Goal: Task Accomplishment & Management: Use online tool/utility

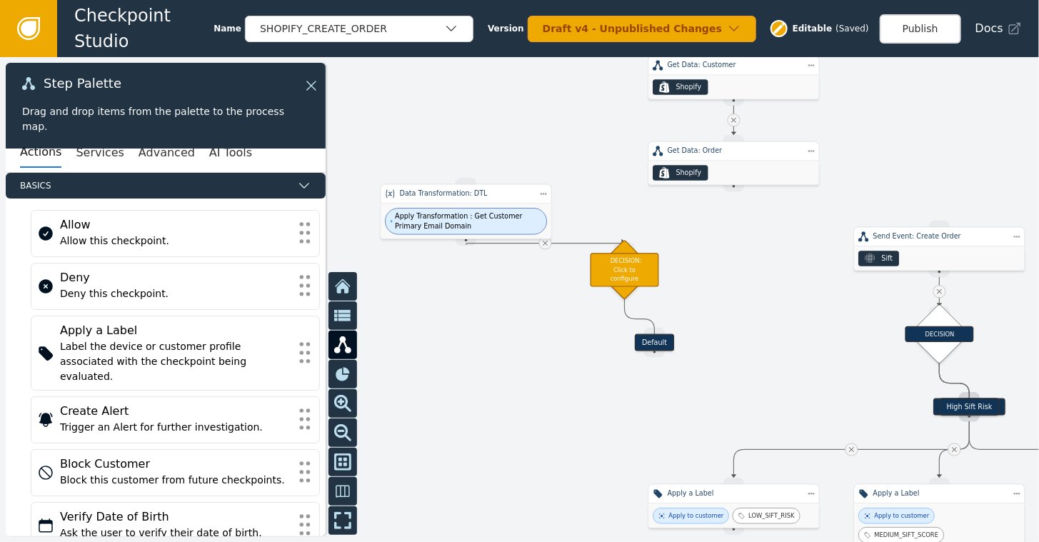
drag, startPoint x: 717, startPoint y: 306, endPoint x: 931, endPoint y: 117, distance: 285.3
click at [931, 117] on div at bounding box center [519, 299] width 1039 height 485
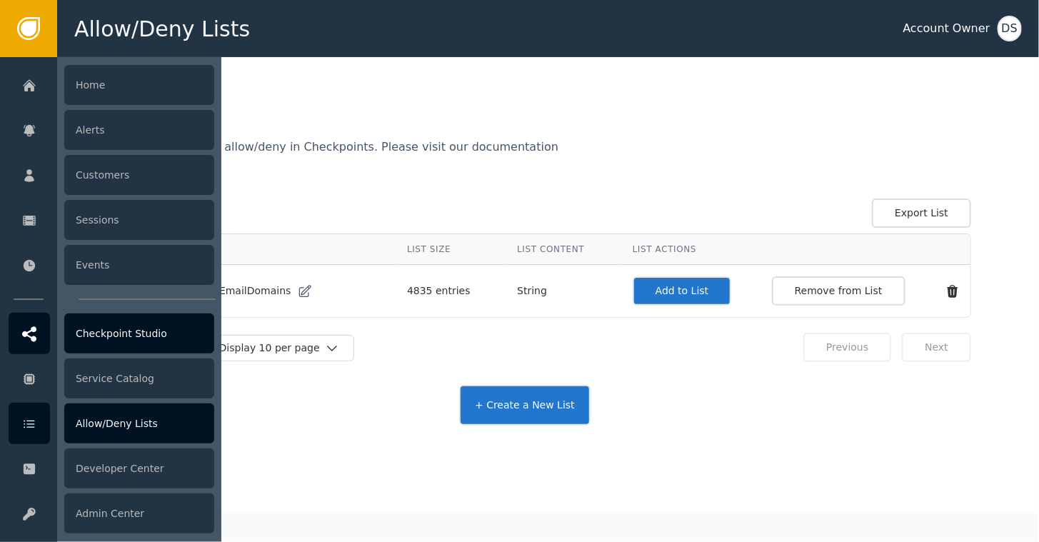
click at [34, 329] on icon at bounding box center [29, 333] width 14 height 15
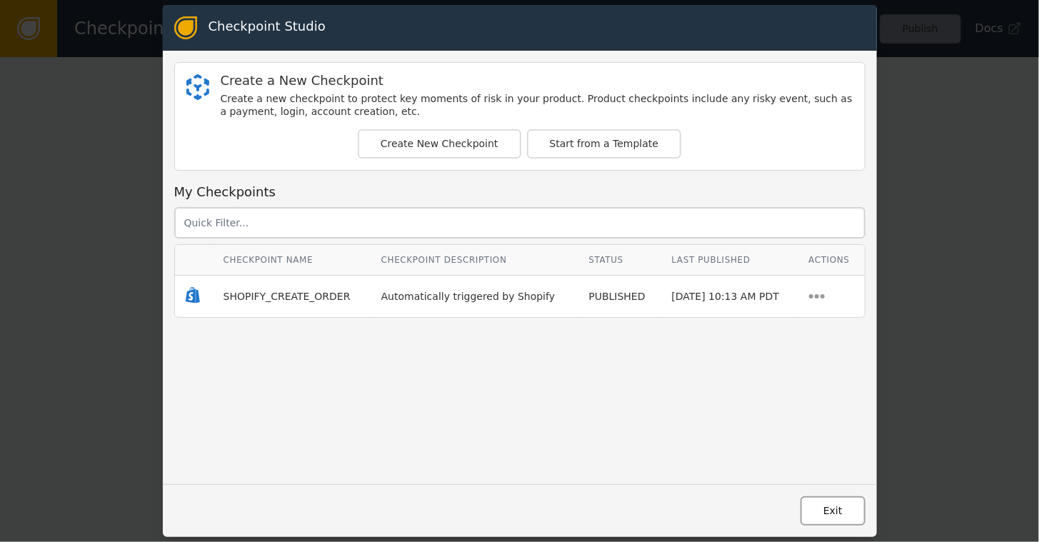
click at [830, 504] on button "Exit" at bounding box center [832, 510] width 65 height 29
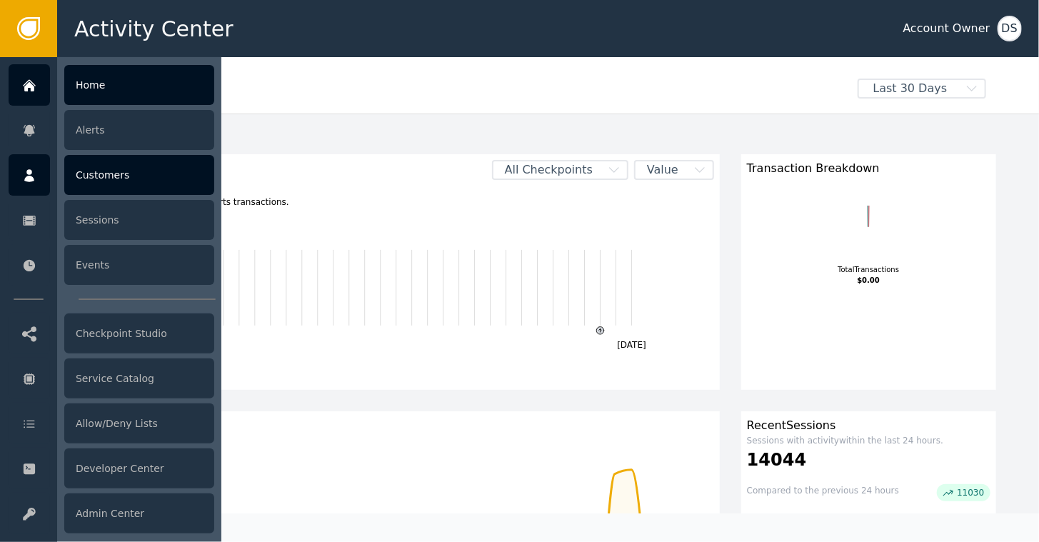
click at [98, 178] on div "Customers" at bounding box center [139, 175] width 150 height 40
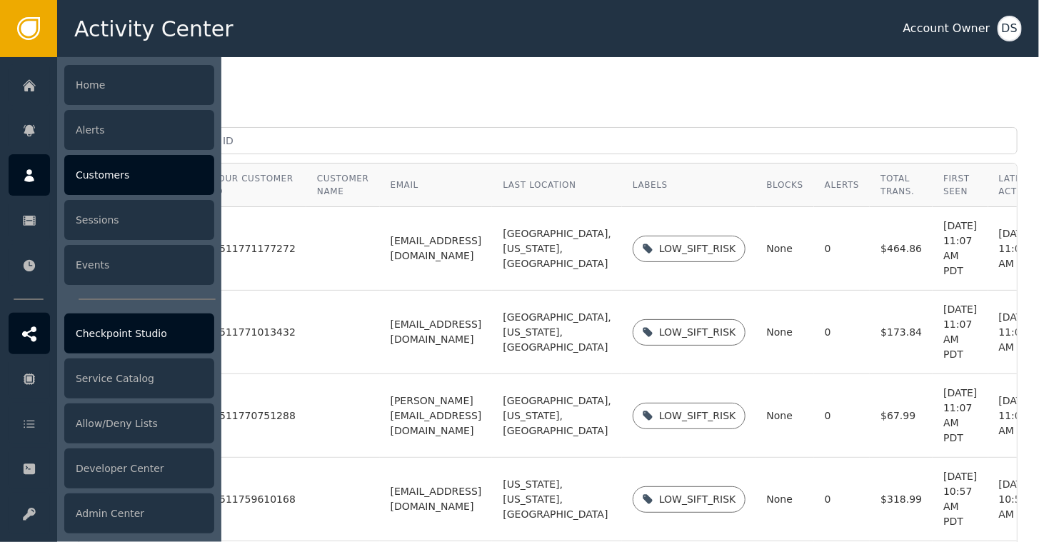
click at [96, 337] on div "Checkpoint Studio" at bounding box center [139, 333] width 150 height 40
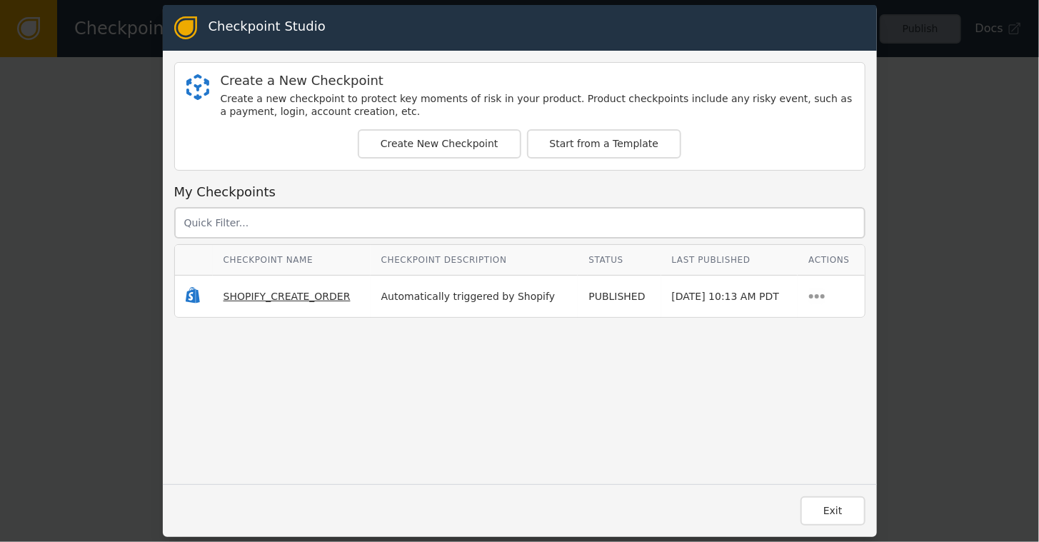
click at [243, 296] on span "SHOPIFY_CREATE_ORDER" at bounding box center [286, 296] width 127 height 11
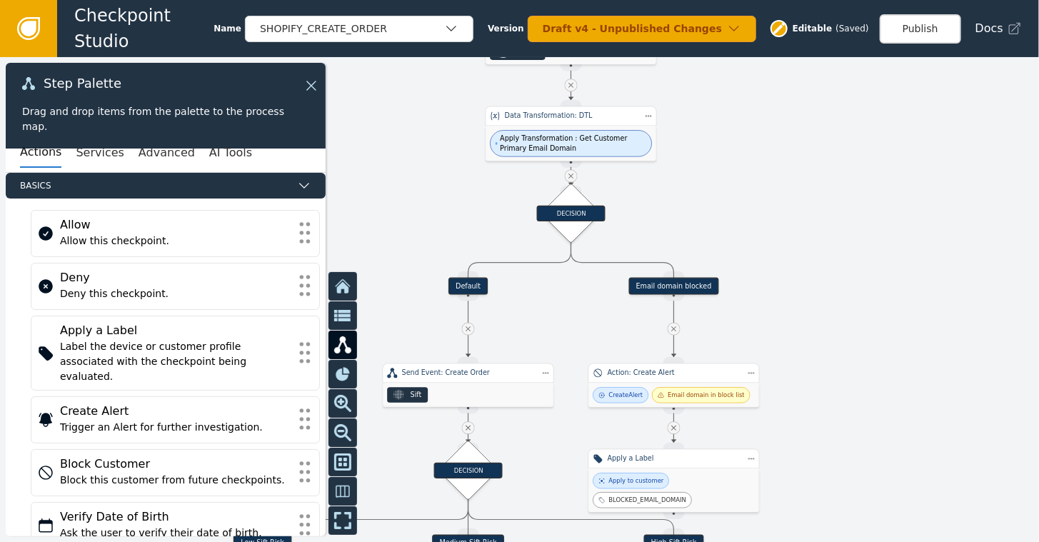
drag, startPoint x: 647, startPoint y: 427, endPoint x: 761, endPoint y: 118, distance: 329.6
click at [761, 118] on div at bounding box center [519, 299] width 1039 height 485
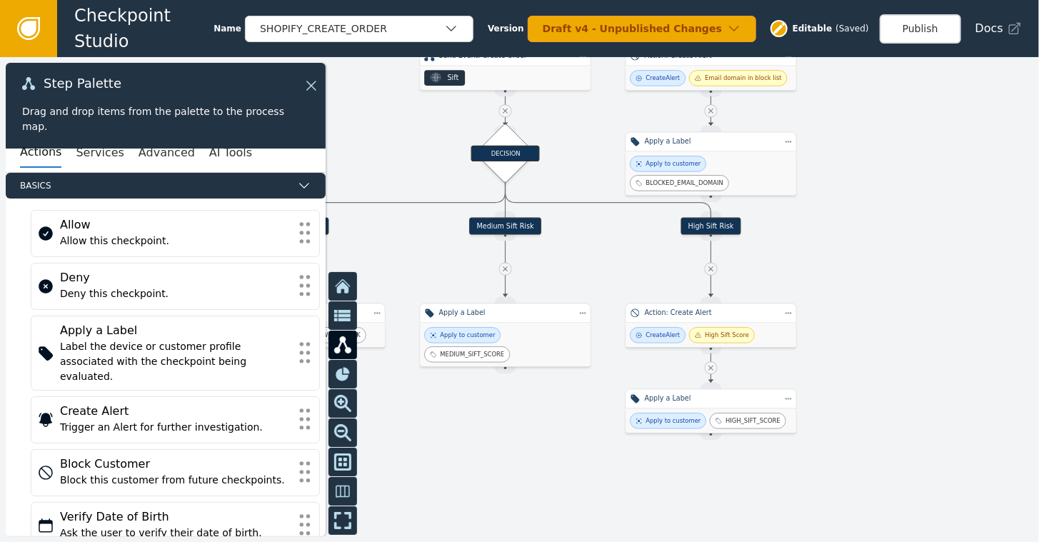
drag, startPoint x: 863, startPoint y: 316, endPoint x: 900, endPoint y: -1, distance: 319.2
click at [900, 0] on html "Checkpoint Studio Name SHOPIFY_CREATE_ORDER Version Draft v4 - Unpublished Chan…" at bounding box center [519, 0] width 1039 height 1
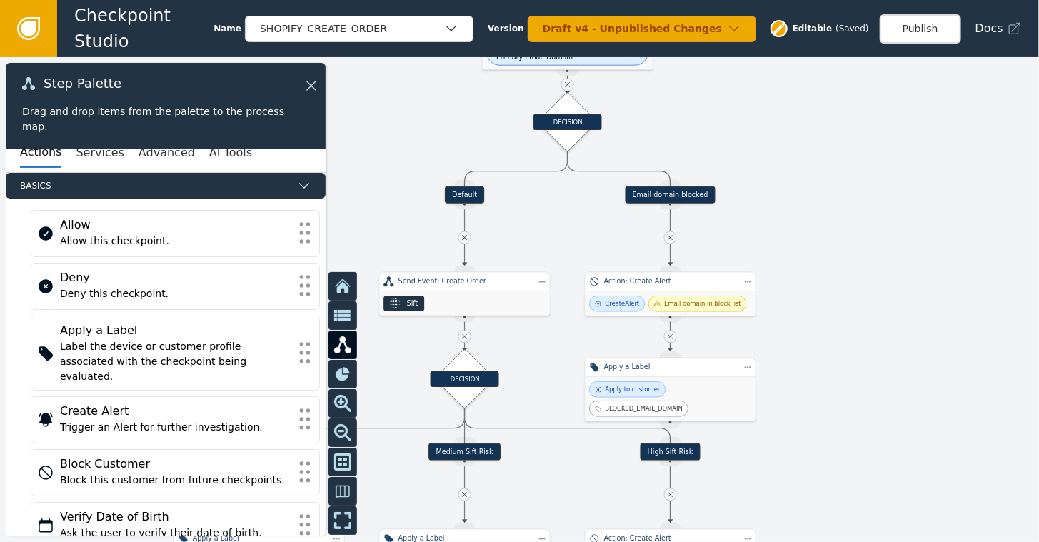
drag, startPoint x: 873, startPoint y: 121, endPoint x: 832, endPoint y: 347, distance: 229.2
click at [832, 347] on div at bounding box center [519, 299] width 1039 height 485
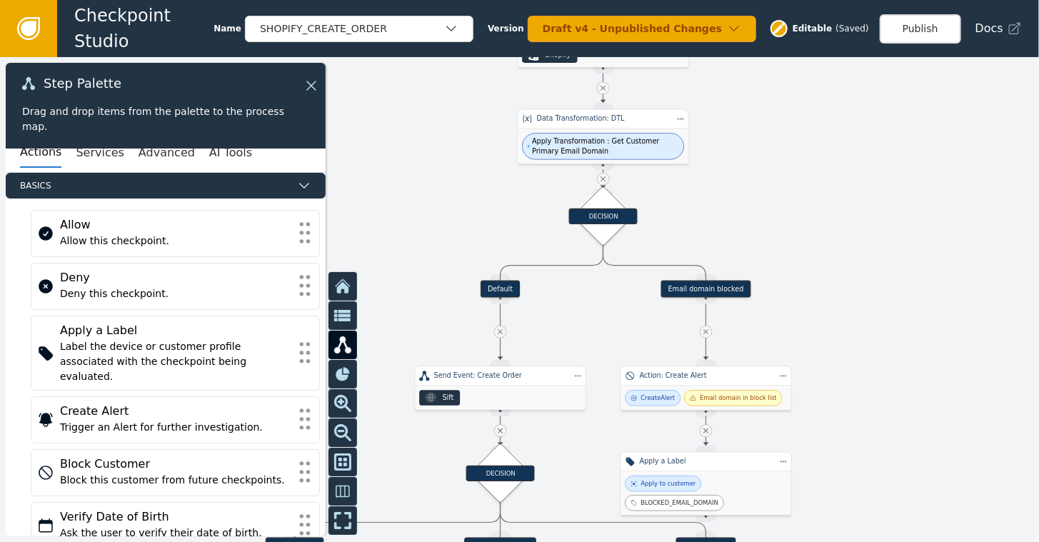
drag, startPoint x: 689, startPoint y: 92, endPoint x: 725, endPoint y: 186, distance: 100.8
click at [725, 186] on div at bounding box center [519, 299] width 1039 height 485
click at [606, 129] on div "Apply Transformation : Get Customer Primary Email Domain" at bounding box center [603, 146] width 171 height 35
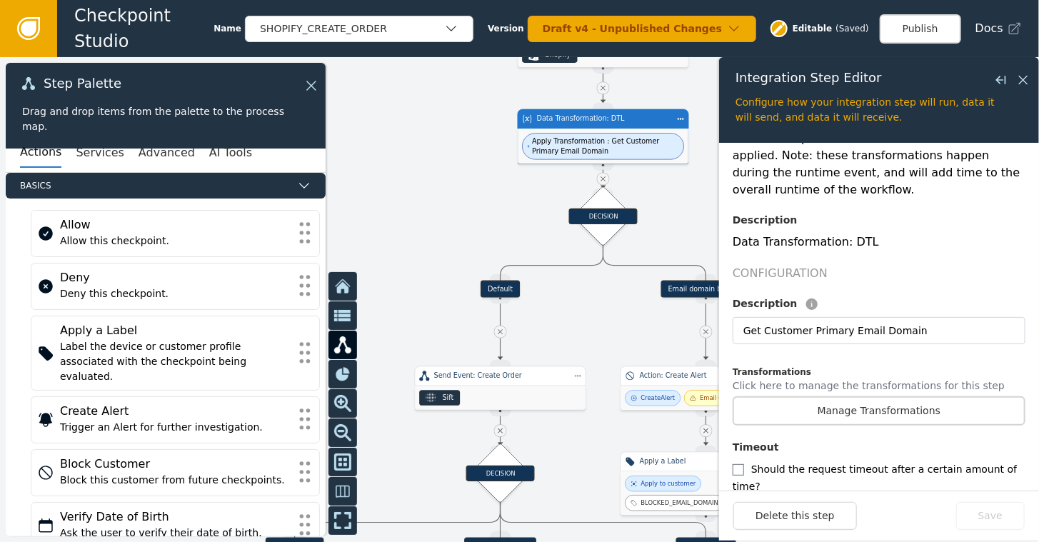
scroll to position [286, 0]
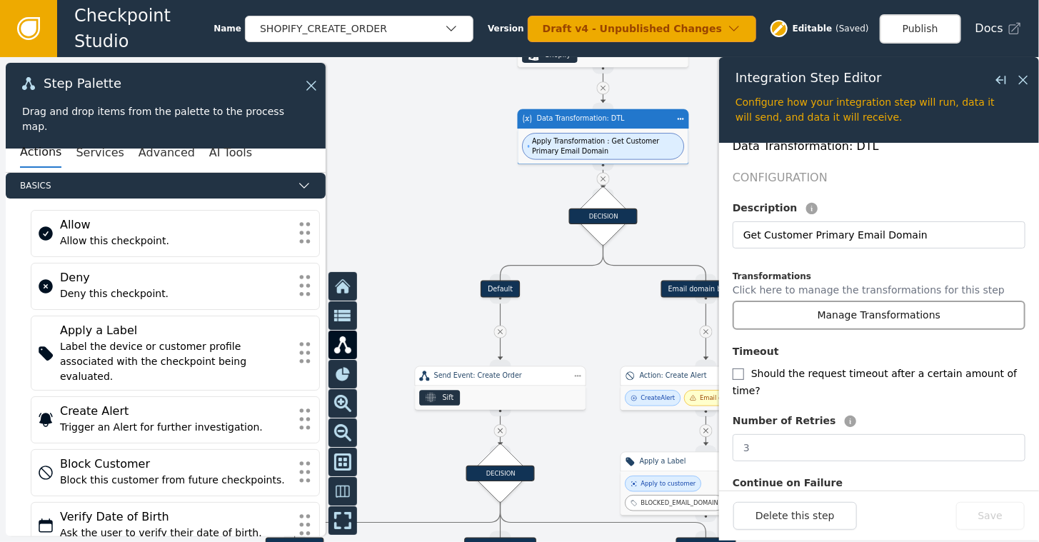
click at [887, 301] on button "Manage Transformations" at bounding box center [878, 315] width 293 height 29
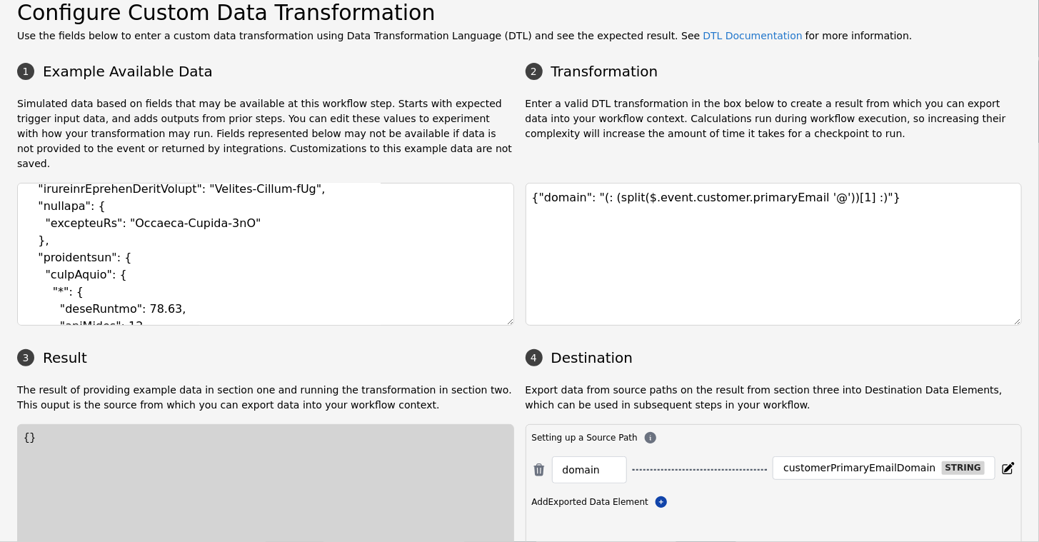
scroll to position [90, 0]
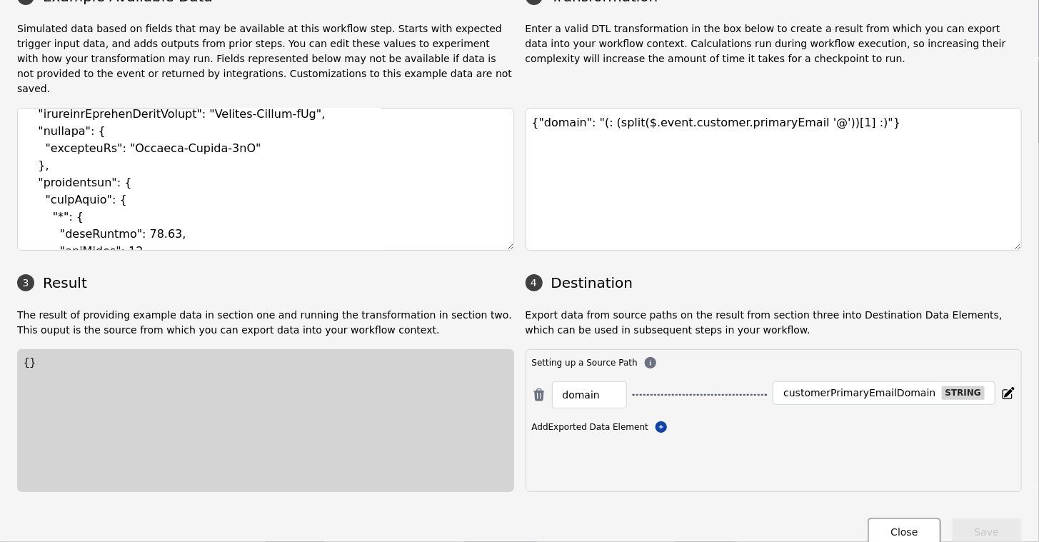
click at [895, 518] on button "Close" at bounding box center [903, 532] width 73 height 29
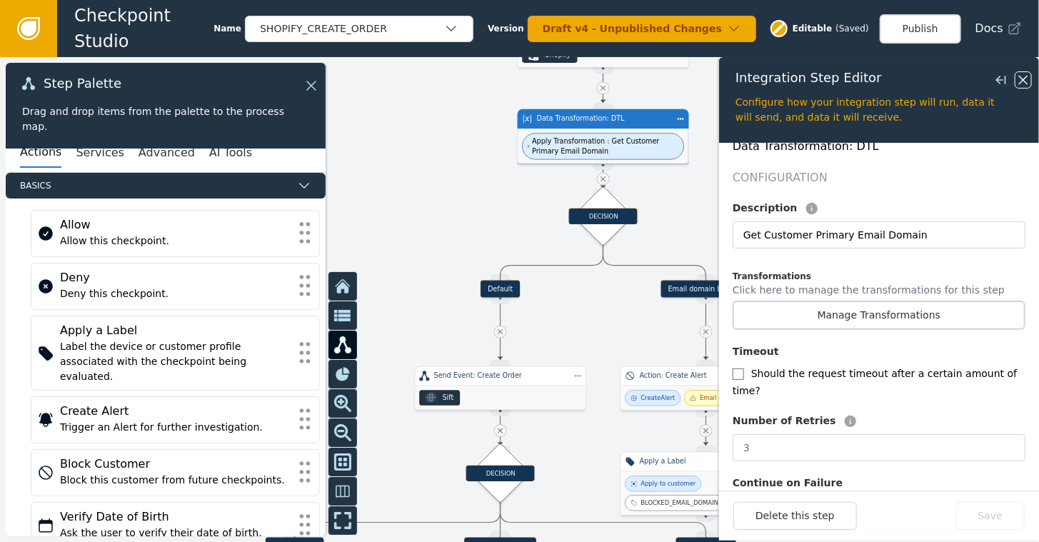
click at [1021, 78] on icon at bounding box center [1023, 80] width 9 height 9
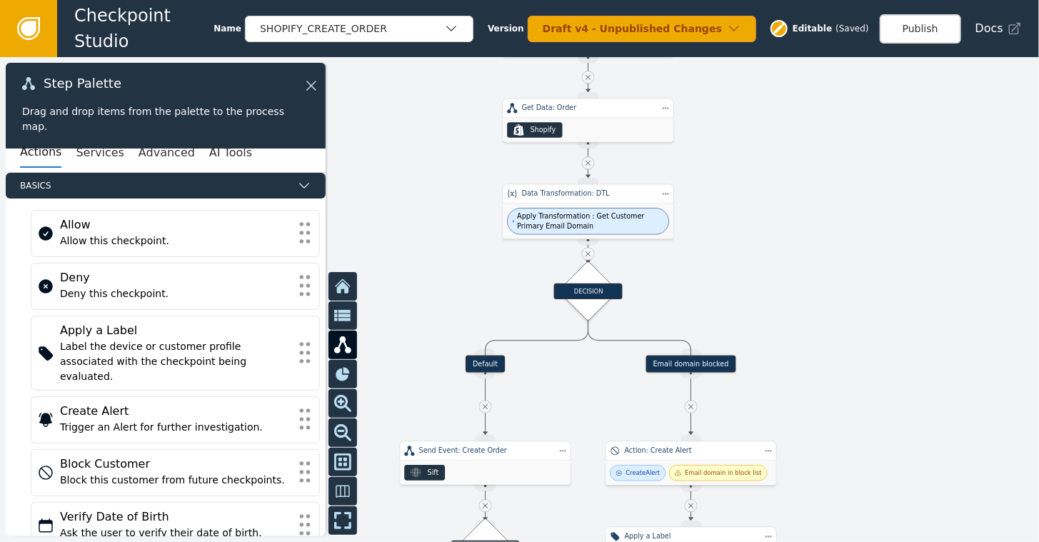
drag, startPoint x: 837, startPoint y: 160, endPoint x: 822, endPoint y: 235, distance: 76.4
click at [822, 235] on div at bounding box center [519, 299] width 1039 height 485
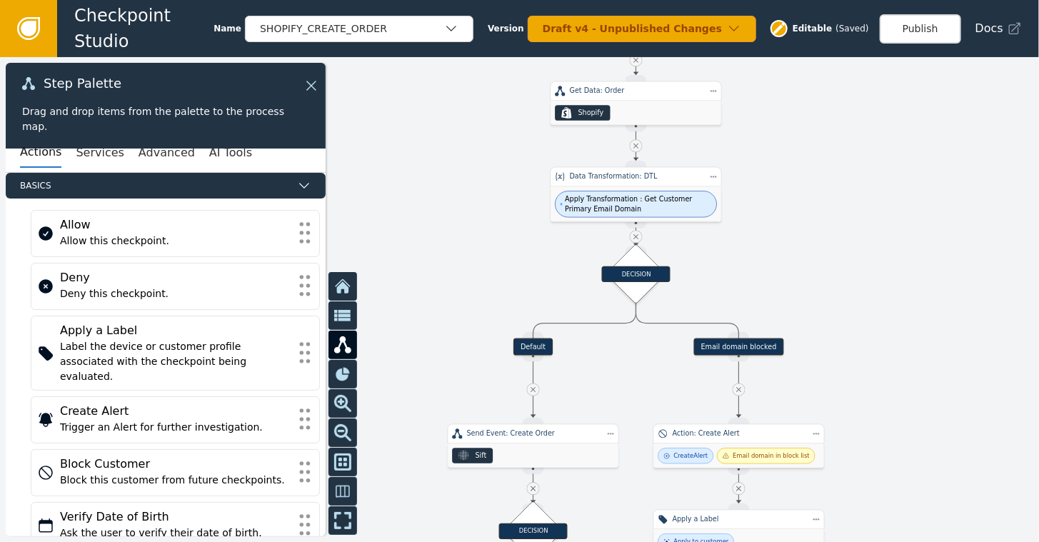
drag, startPoint x: 450, startPoint y: 260, endPoint x: 498, endPoint y: 243, distance: 50.8
click at [498, 243] on div at bounding box center [519, 299] width 1039 height 485
